Goal: Information Seeking & Learning: Learn about a topic

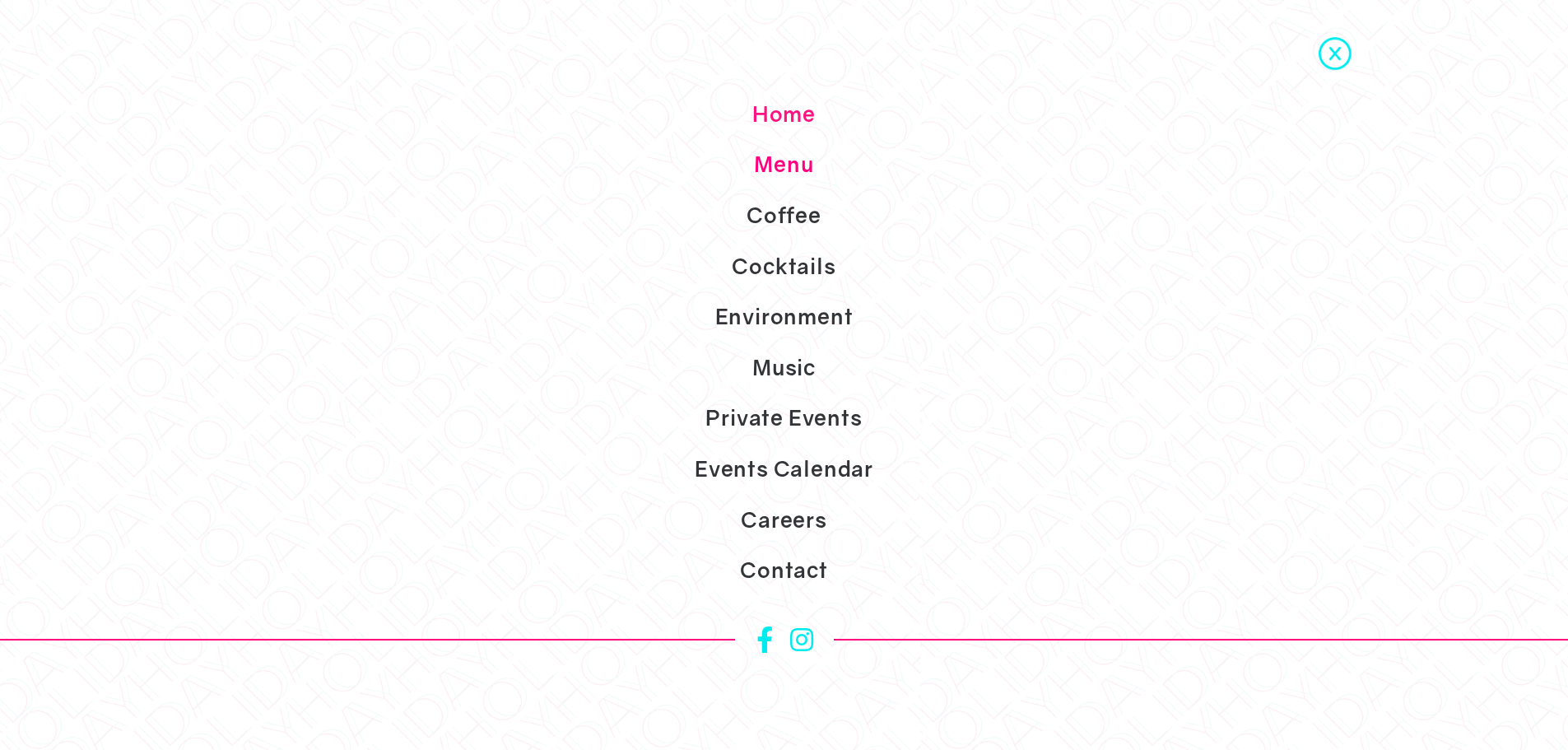
click at [780, 162] on link "Menu" at bounding box center [784, 165] width 1568 height 51
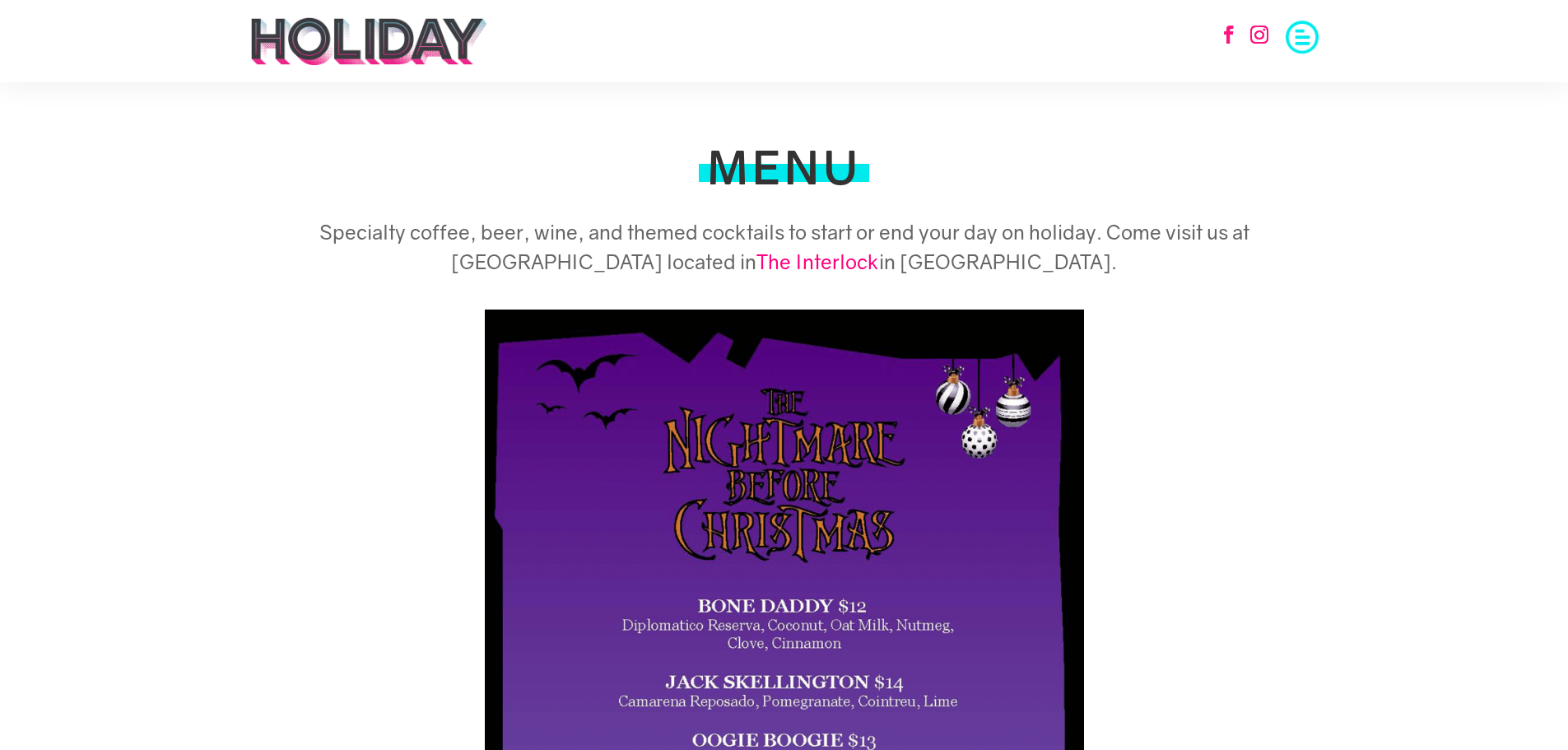
click at [1304, 36] on span at bounding box center [1301, 35] width 33 height 33
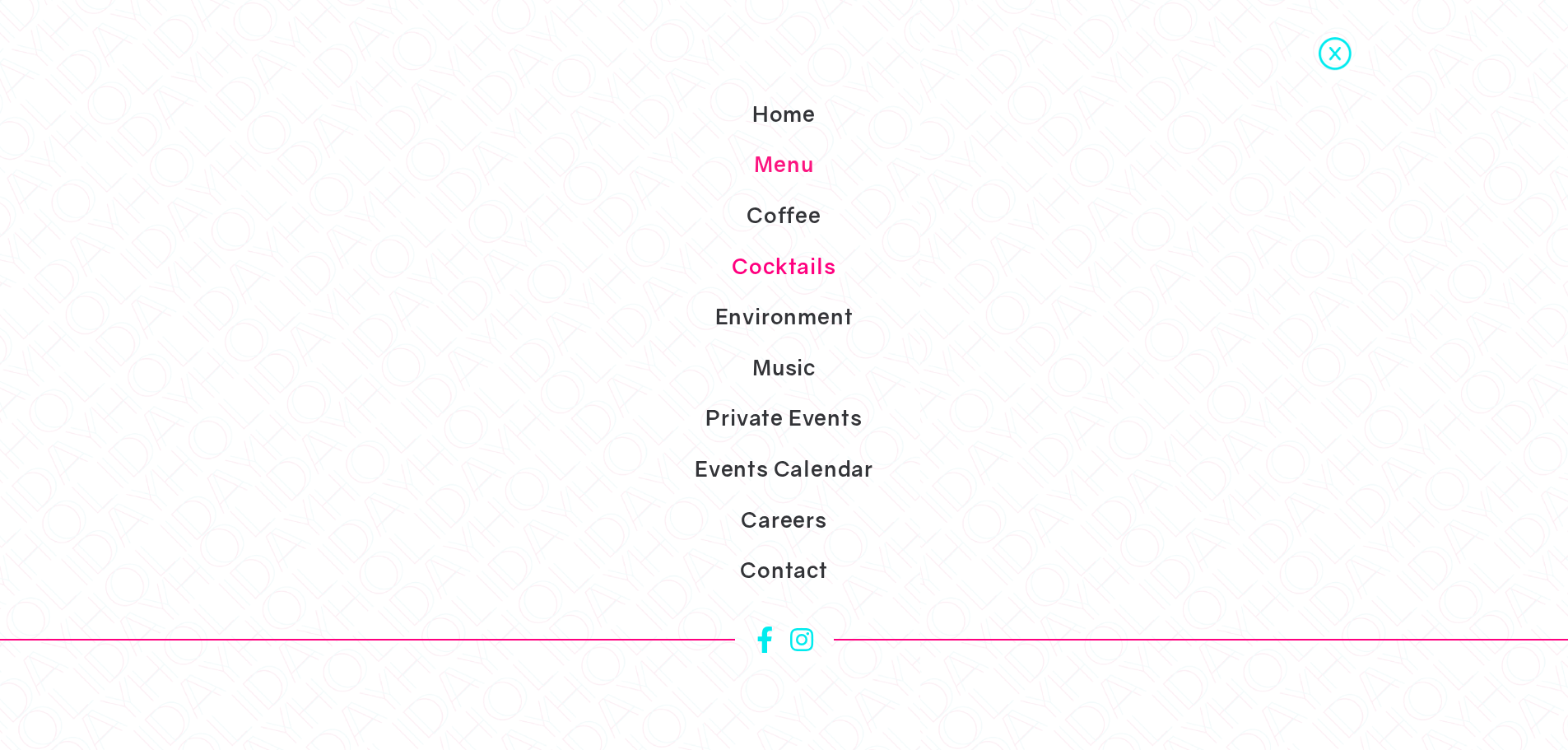
click at [800, 271] on link "Cocktails" at bounding box center [784, 267] width 1568 height 51
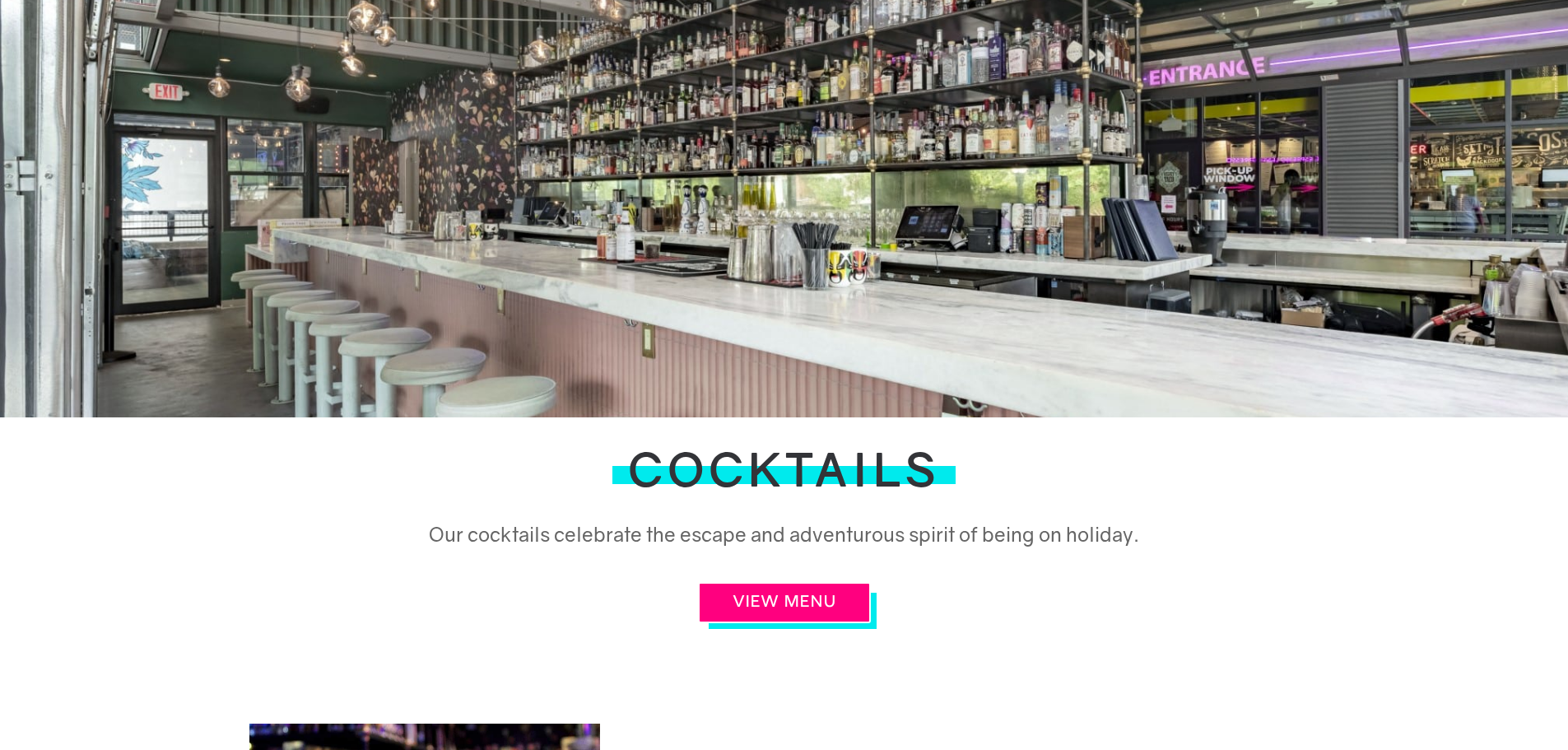
scroll to position [494, 0]
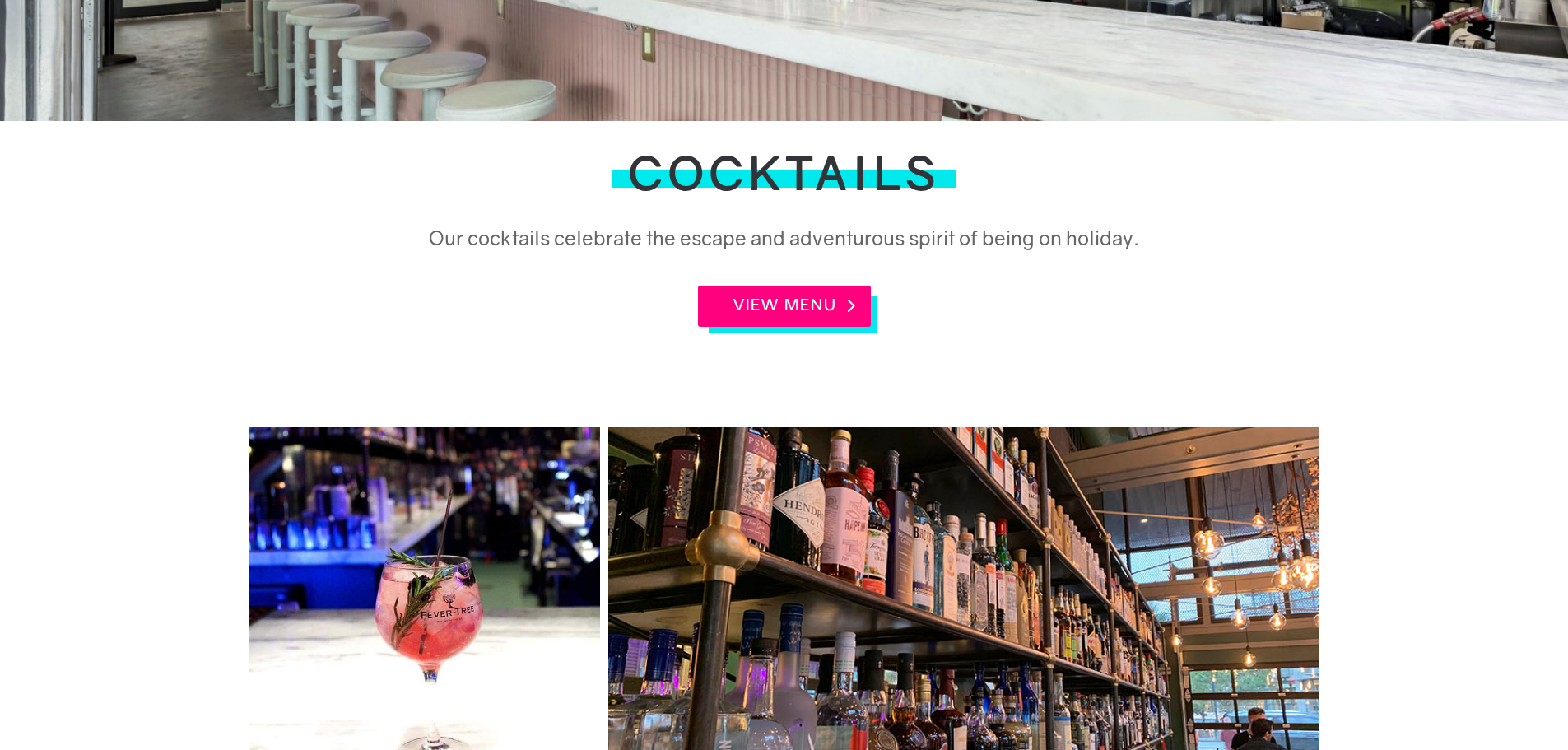
click at [791, 310] on link "VIEW MENU" at bounding box center [784, 307] width 173 height 42
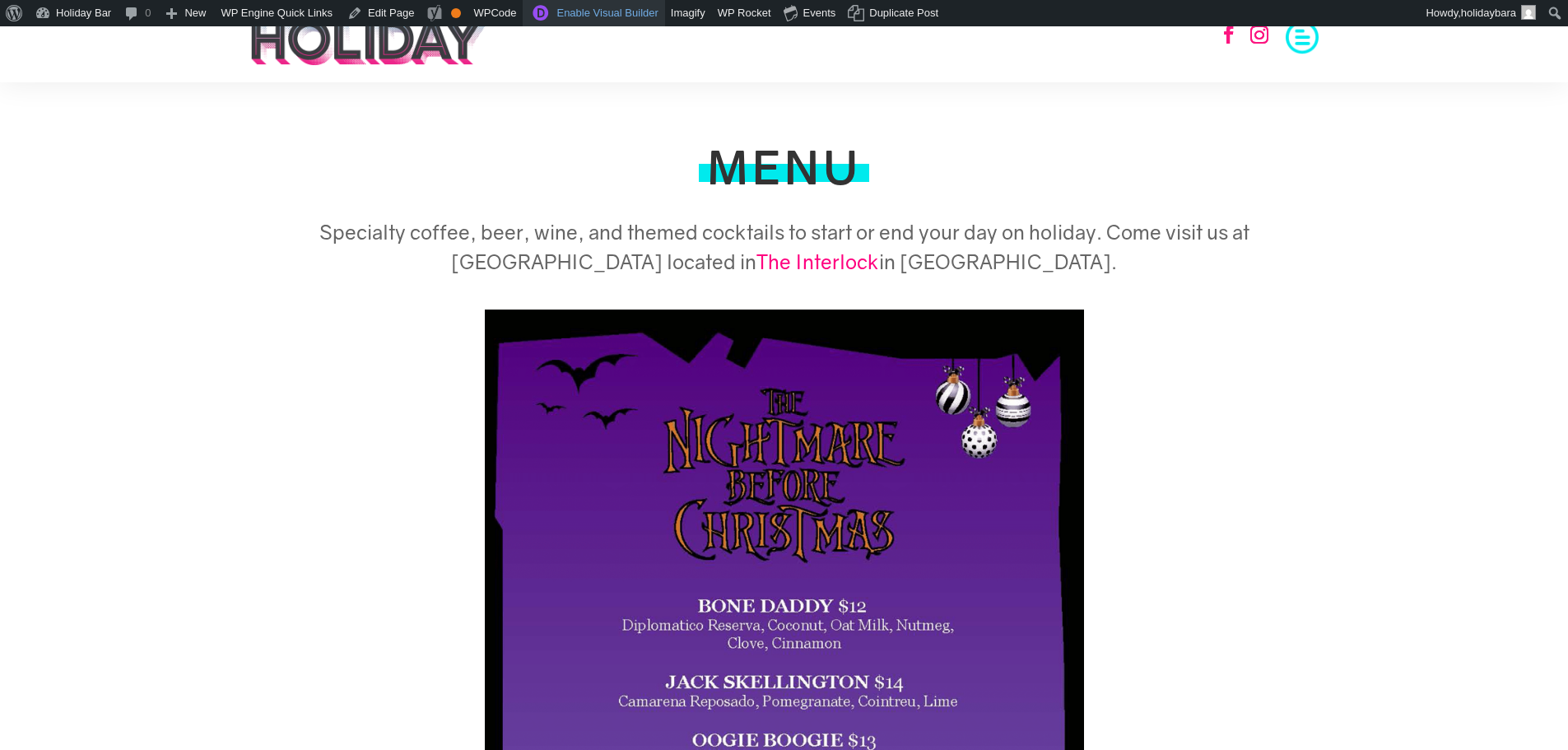
drag, startPoint x: 573, startPoint y: 20, endPoint x: 611, endPoint y: 30, distance: 39.3
click at [573, 20] on link "Enable Visual Builder" at bounding box center [593, 13] width 141 height 26
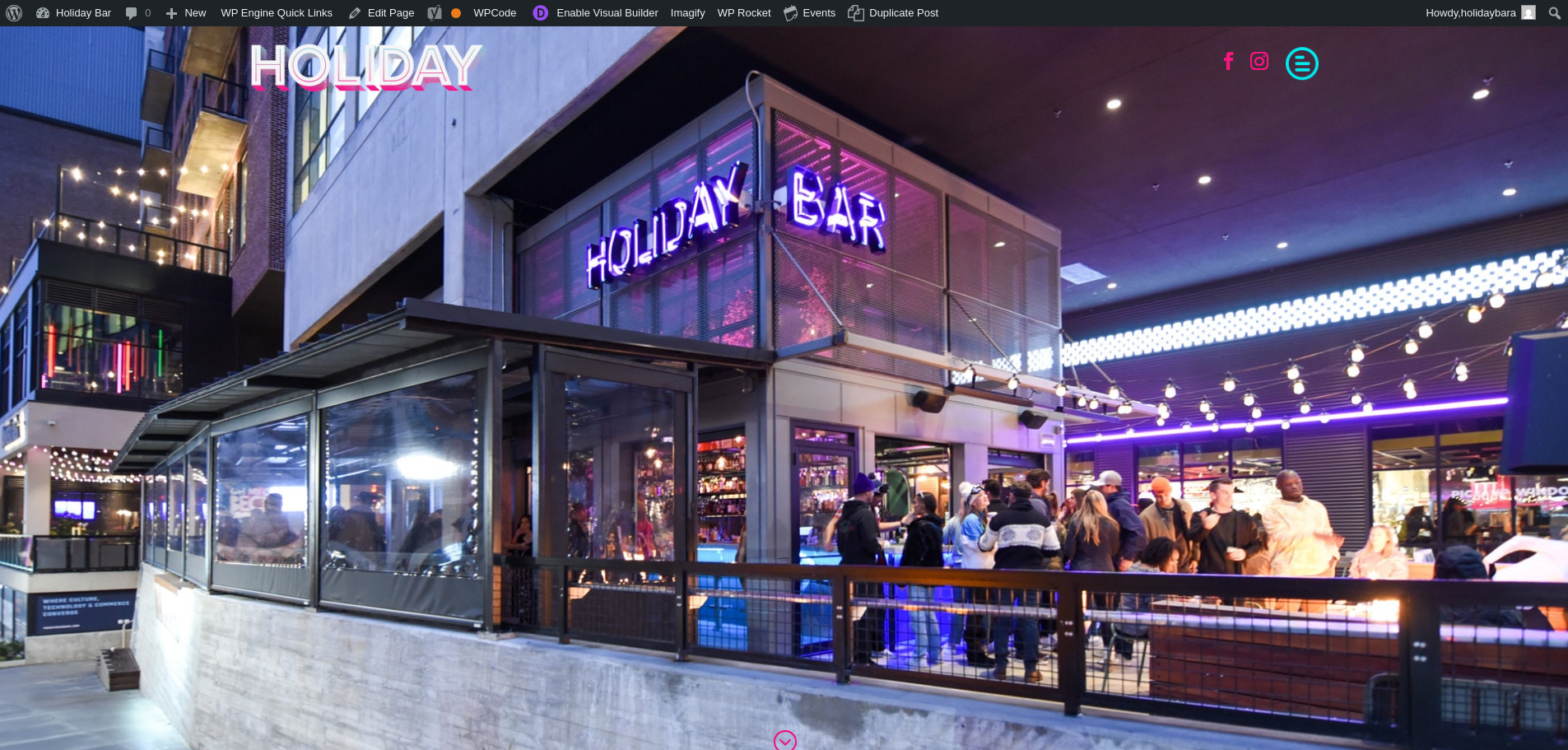
click at [1310, 70] on span at bounding box center [1301, 61] width 33 height 33
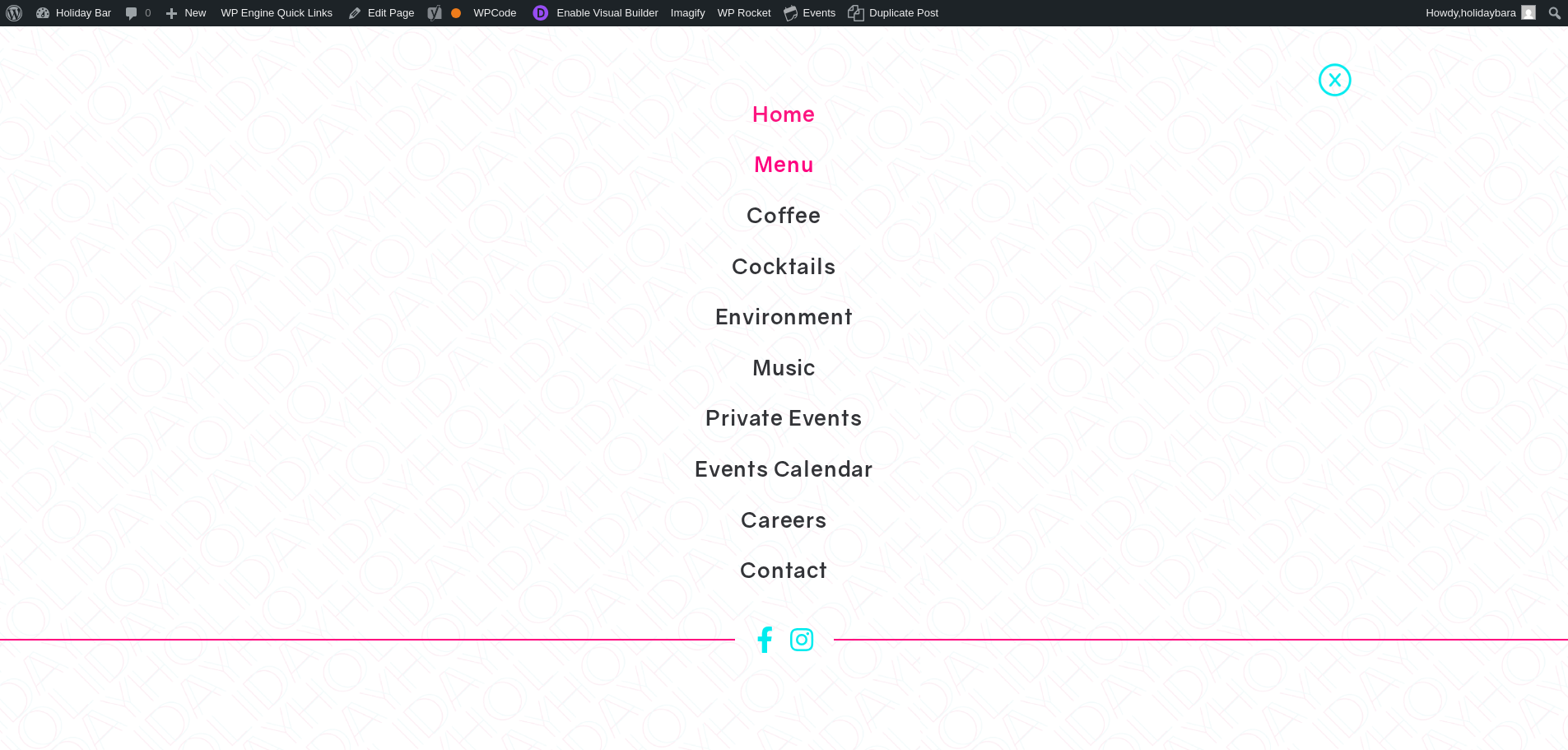
click at [797, 167] on link "Menu" at bounding box center [784, 165] width 1568 height 51
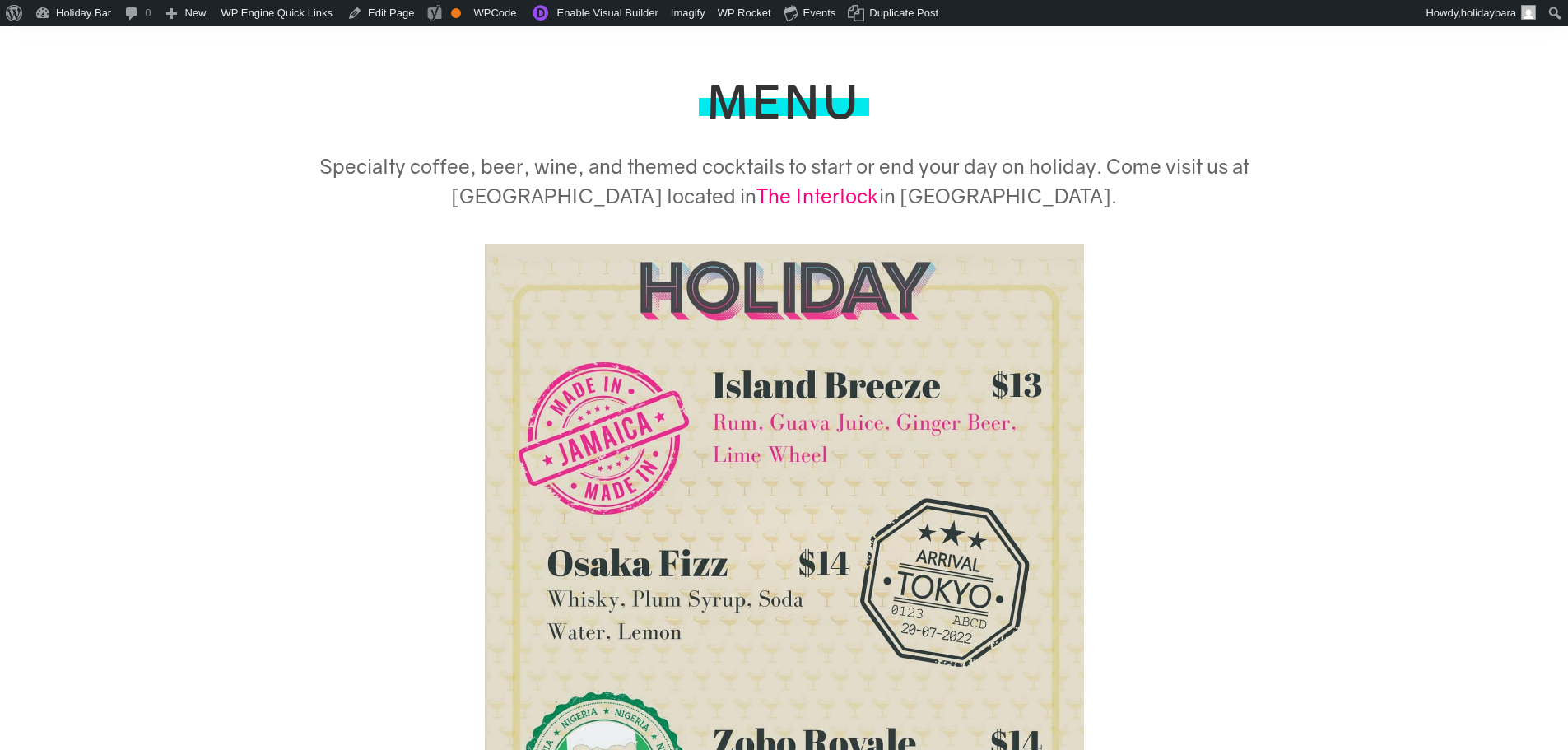
scroll to position [329, 0]
